Goal: Information Seeking & Learning: Learn about a topic

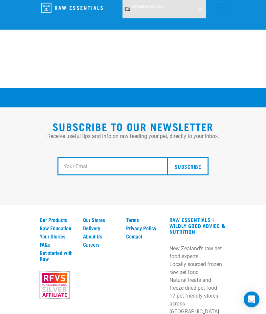
scroll to position [1176, 0]
click at [47, 223] on link "Our Products" at bounding box center [57, 220] width 35 height 6
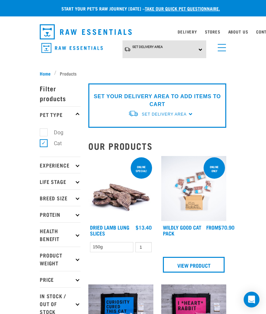
click at [60, 182] on p "Life Stage" at bounding box center [60, 181] width 41 height 16
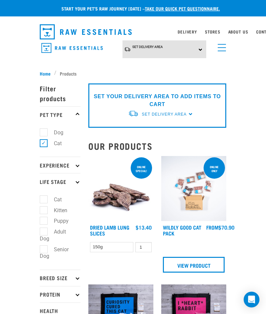
click at [43, 209] on label "Kitten" at bounding box center [56, 210] width 27 height 8
click at [43, 209] on input "Kitten" at bounding box center [42, 209] width 4 height 4
checkbox input "true"
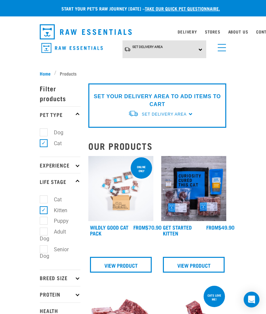
click at [171, 229] on link "Get Started Kitten" at bounding box center [177, 230] width 29 height 9
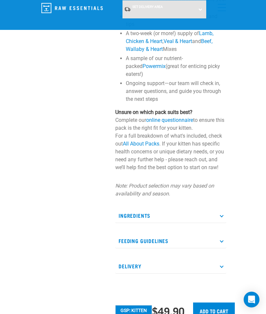
scroll to position [161, 0]
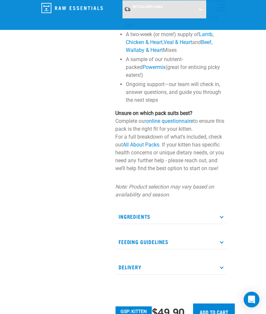
click at [224, 235] on p "Feeding Guidelines" at bounding box center [170, 242] width 111 height 15
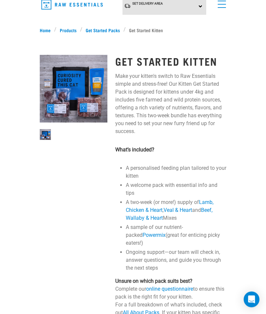
scroll to position [0, 0]
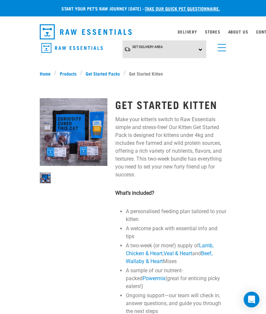
click at [68, 136] on img at bounding box center [74, 132] width 68 height 68
click at [74, 138] on img at bounding box center [74, 132] width 68 height 68
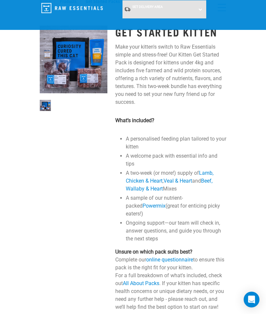
scroll to position [15, 7]
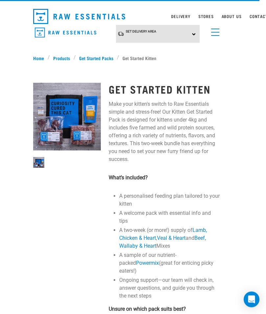
click at [209, 18] on link "Stores" at bounding box center [206, 16] width 15 height 2
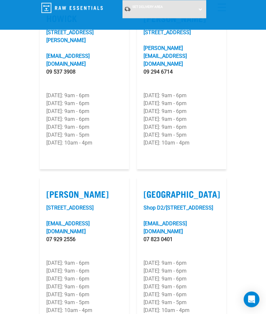
scroll to position [1010, 0]
